Goal: Find specific page/section: Find specific page/section

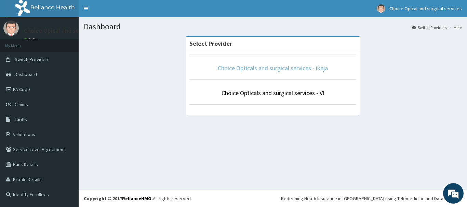
drag, startPoint x: 293, startPoint y: 68, endPoint x: 269, endPoint y: 70, distance: 24.0
click at [292, 68] on link "Choice Opticals and surgical services - ikeja" at bounding box center [273, 68] width 110 height 8
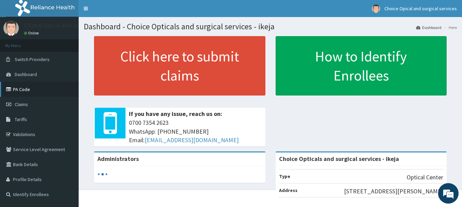
click at [26, 90] on link "PA Code" at bounding box center [39, 89] width 79 height 15
